Goal: Navigation & Orientation: Find specific page/section

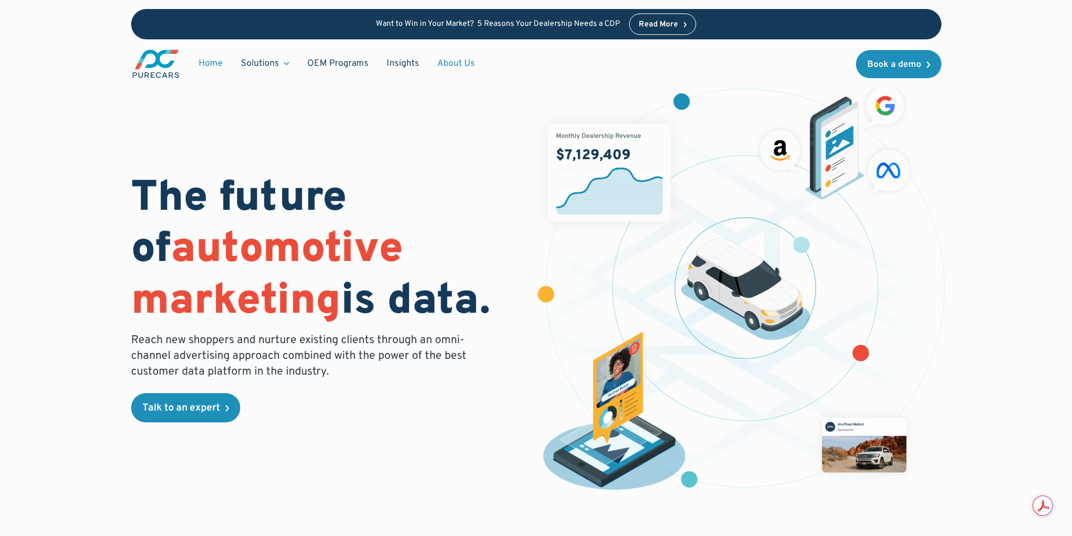
click at [461, 62] on link "About Us" at bounding box center [456, 63] width 56 height 21
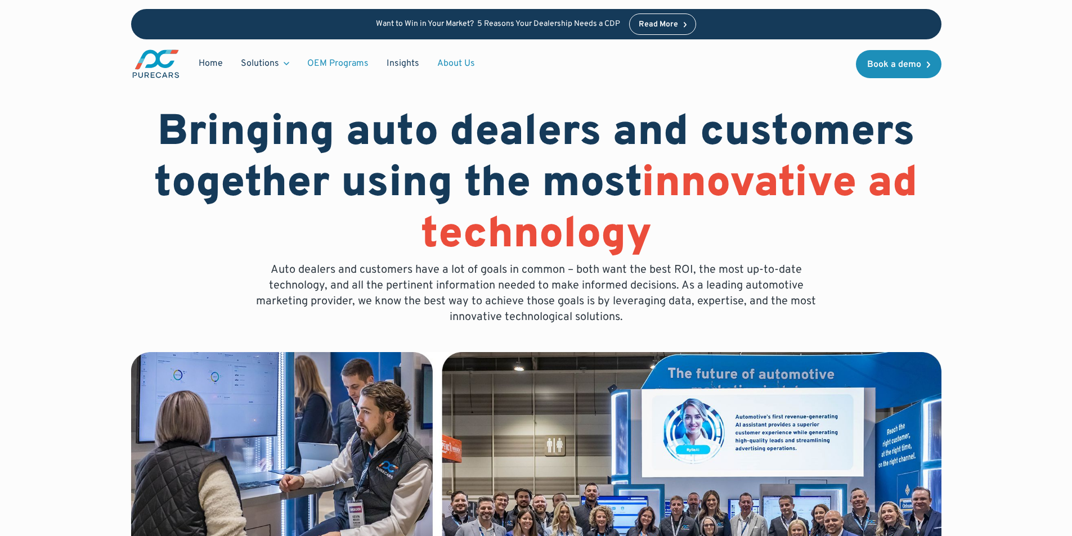
click at [322, 60] on link "OEM Programs" at bounding box center [337, 63] width 79 height 21
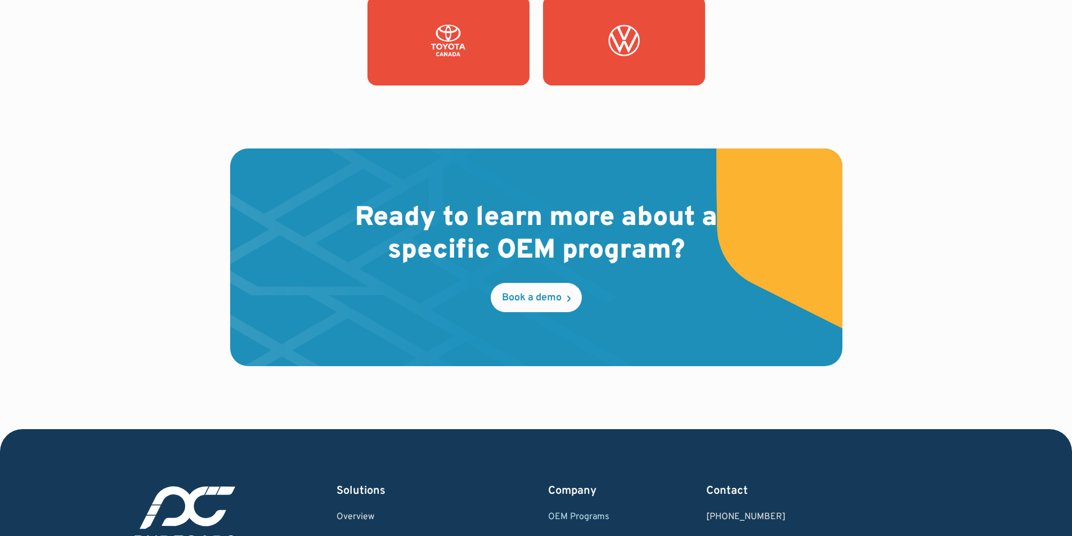
scroll to position [1744, 0]
